Goal: Navigation & Orientation: Go to known website

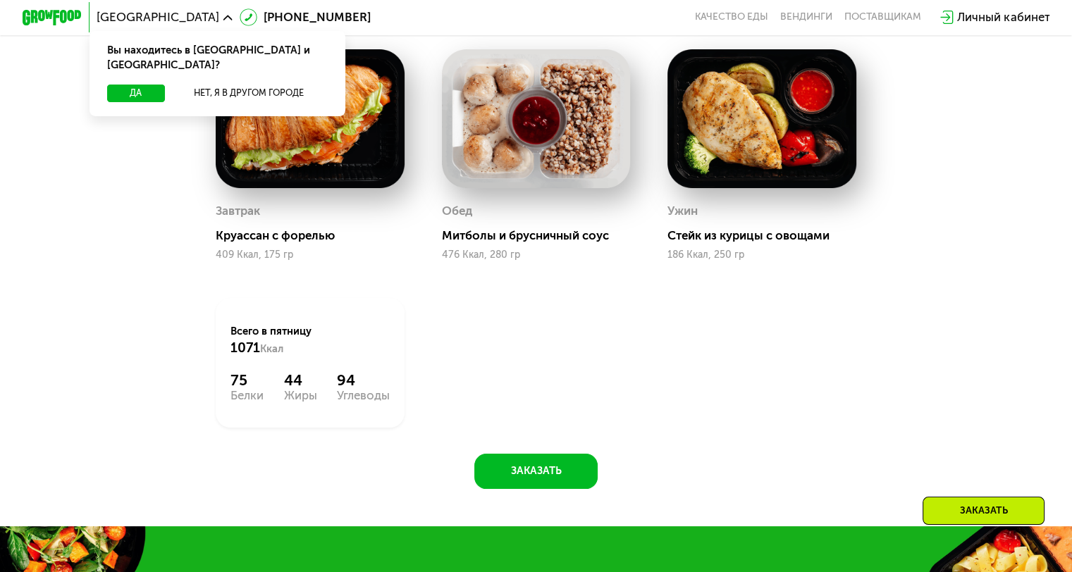
scroll to position [946, 0]
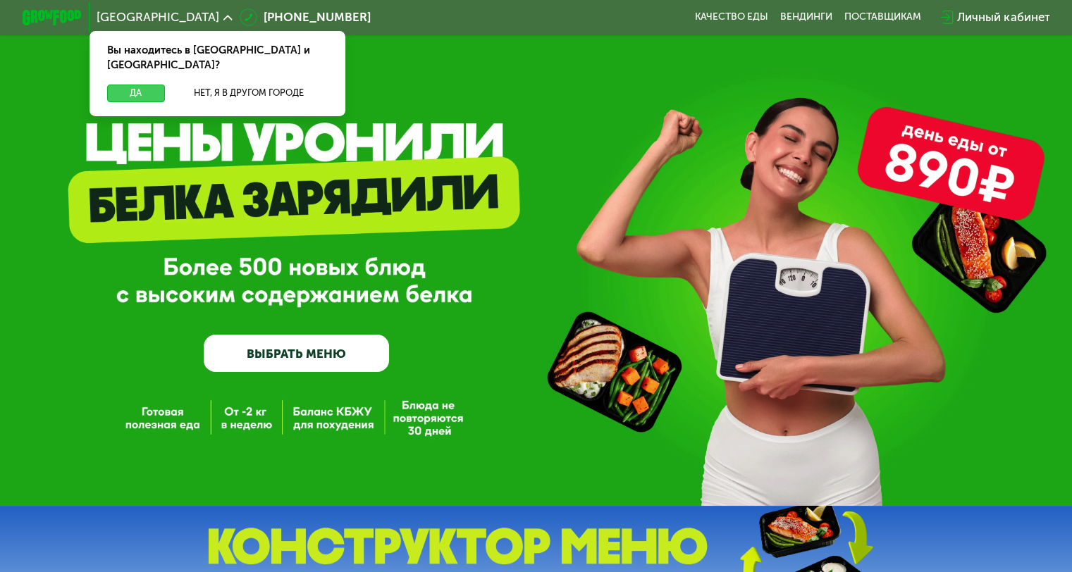
click at [135, 85] on button "Да" at bounding box center [135, 94] width 57 height 18
